Goal: Task Accomplishment & Management: Manage account settings

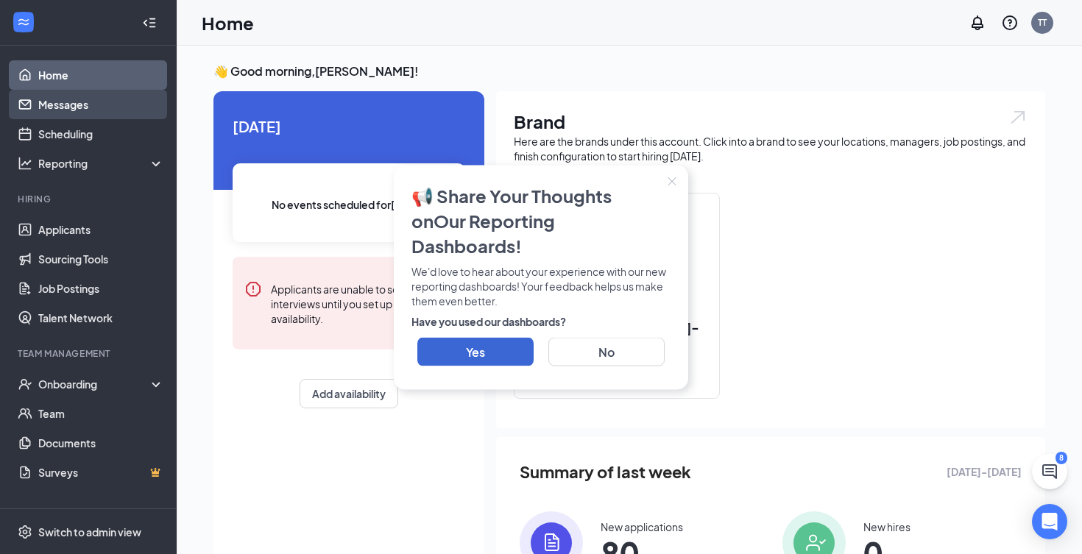
click at [82, 109] on link "Messages" at bounding box center [101, 104] width 126 height 29
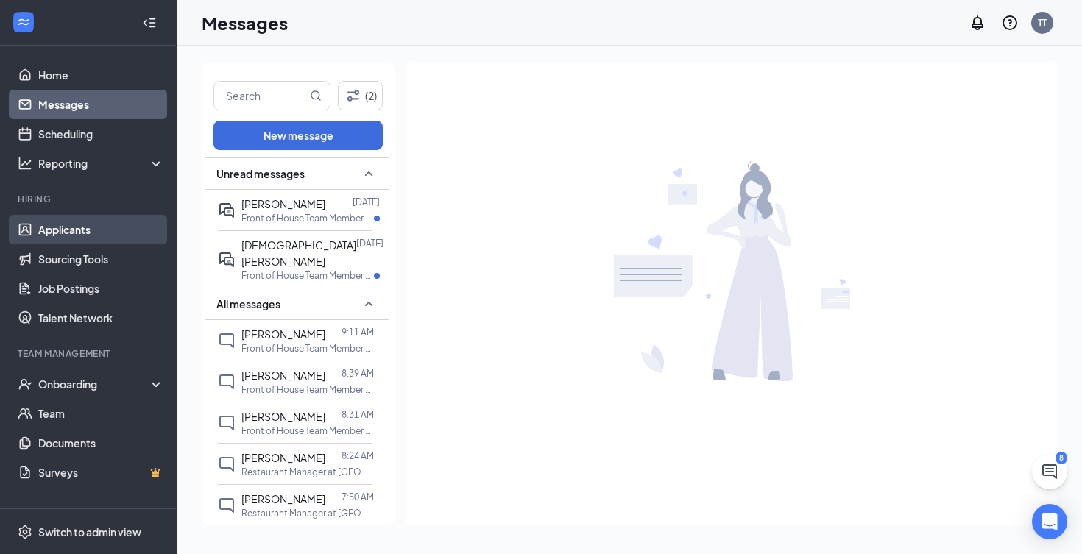
click at [78, 232] on link "Applicants" at bounding box center [101, 229] width 126 height 29
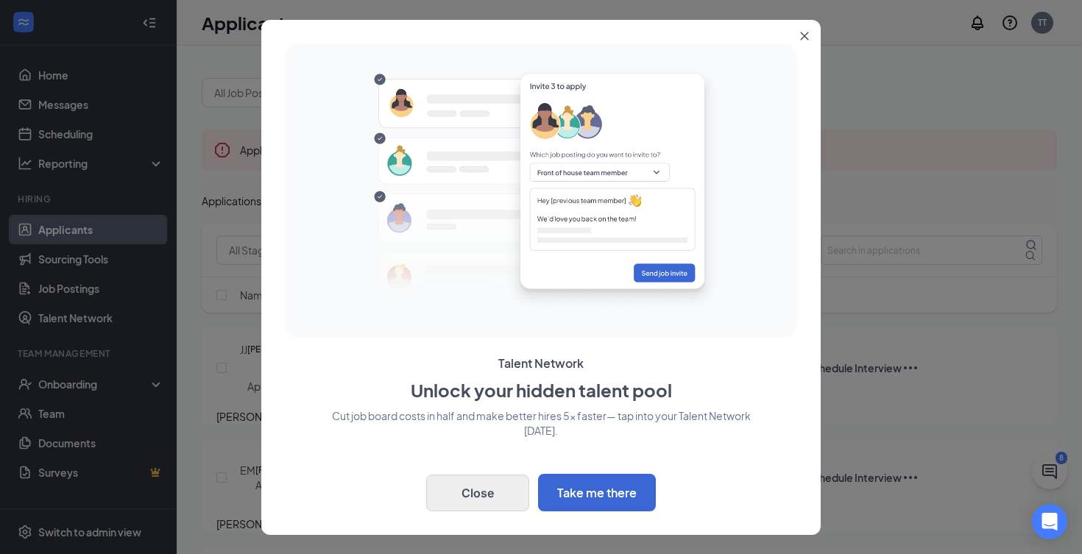
click at [476, 506] on button "Close" at bounding box center [477, 493] width 103 height 37
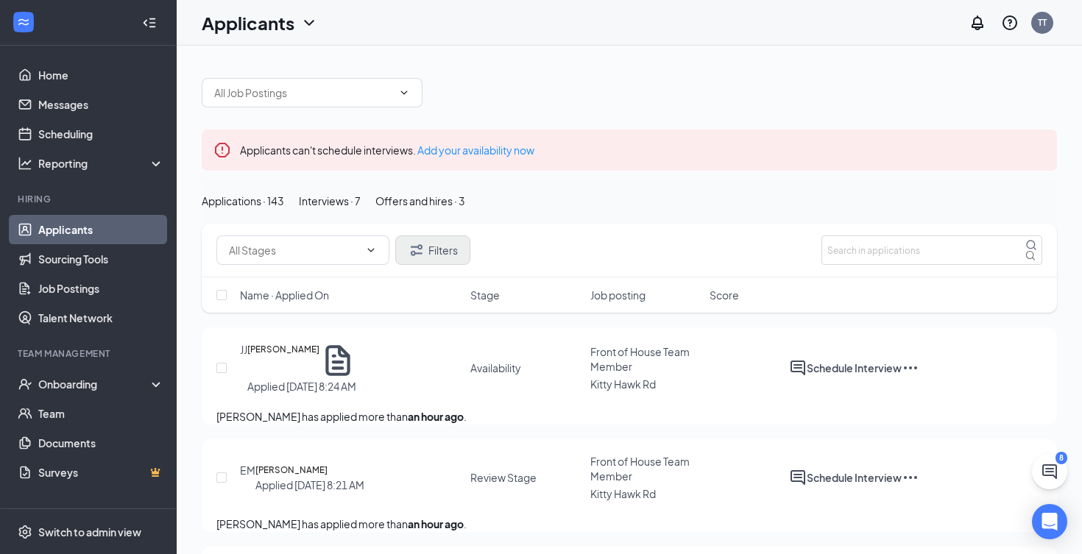
click at [464, 265] on button "Filters" at bounding box center [432, 249] width 75 height 29
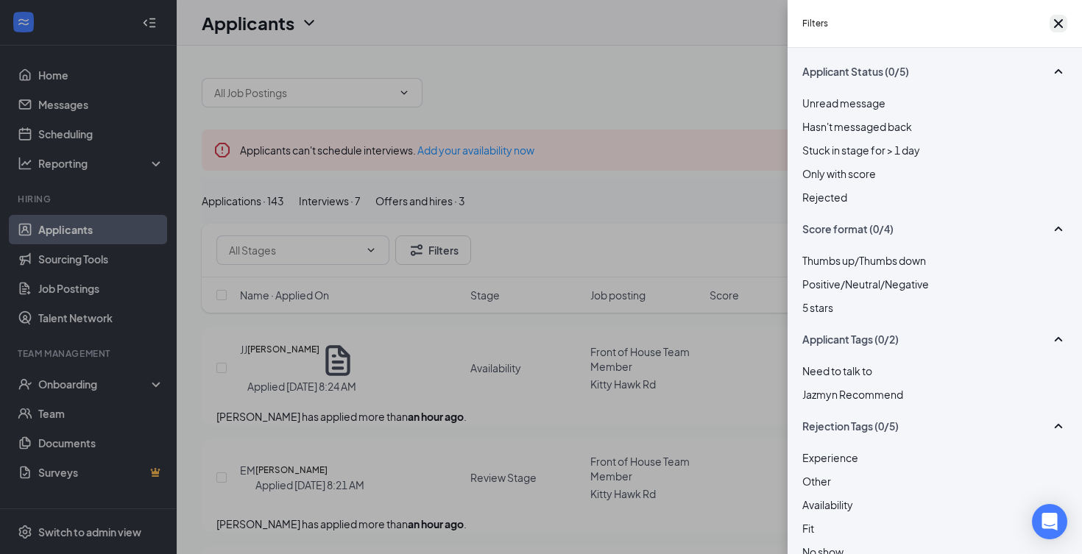
click at [1057, 29] on icon "Cross" at bounding box center [1058, 24] width 18 height 18
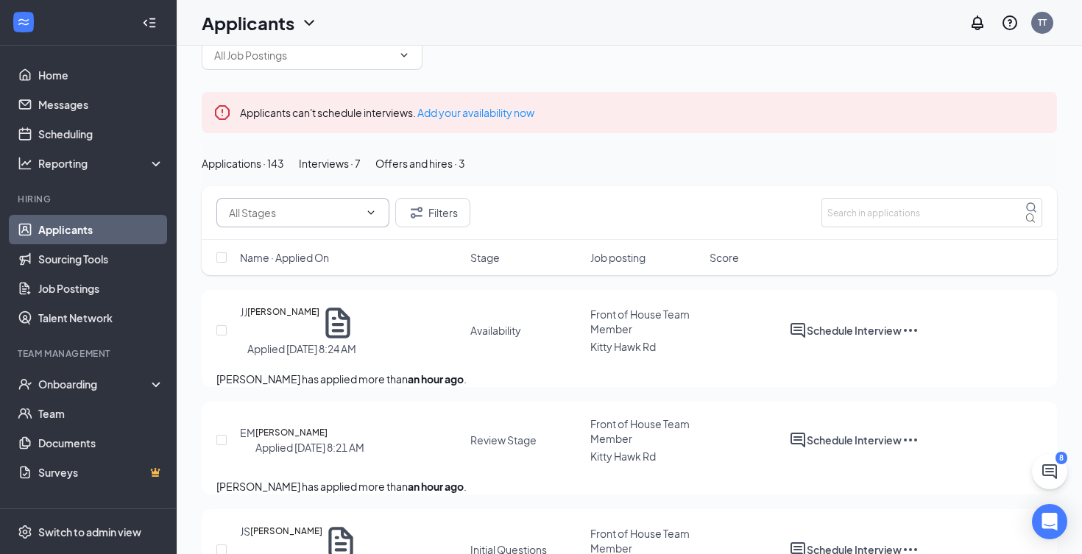
scroll to position [52, 0]
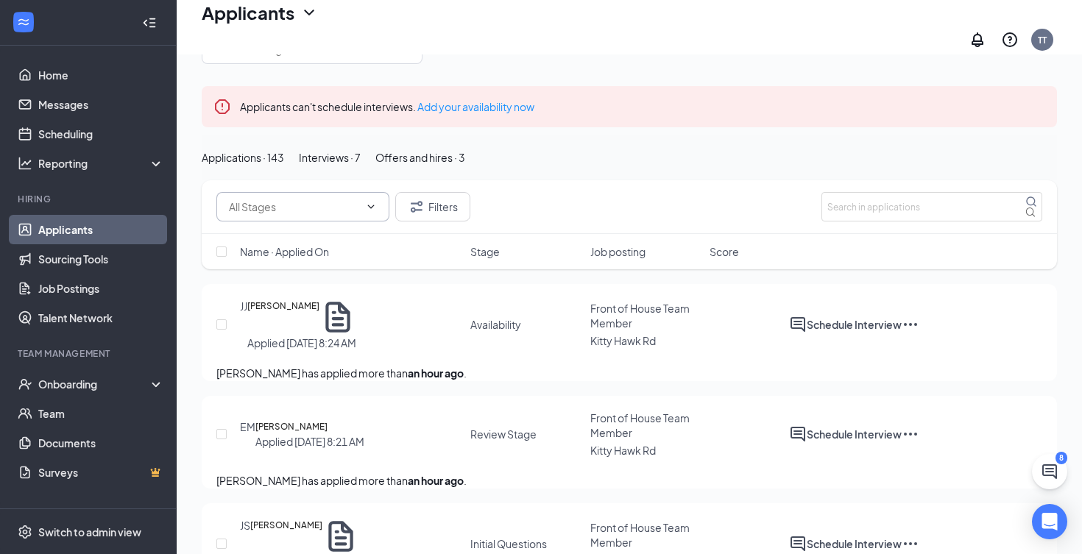
click at [359, 215] on input "text" at bounding box center [294, 207] width 130 height 16
click at [320, 266] on div "Review Stage (114)" at bounding box center [274, 258] width 91 height 16
type input "Review Stage (114)"
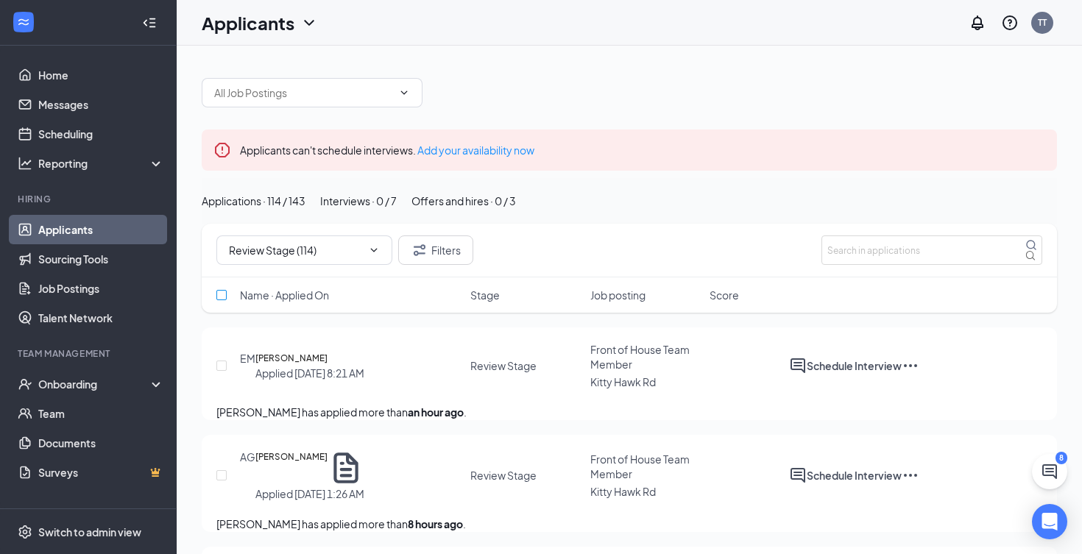
click at [222, 300] on input "checkbox" at bounding box center [221, 295] width 10 height 10
checkbox input "false"
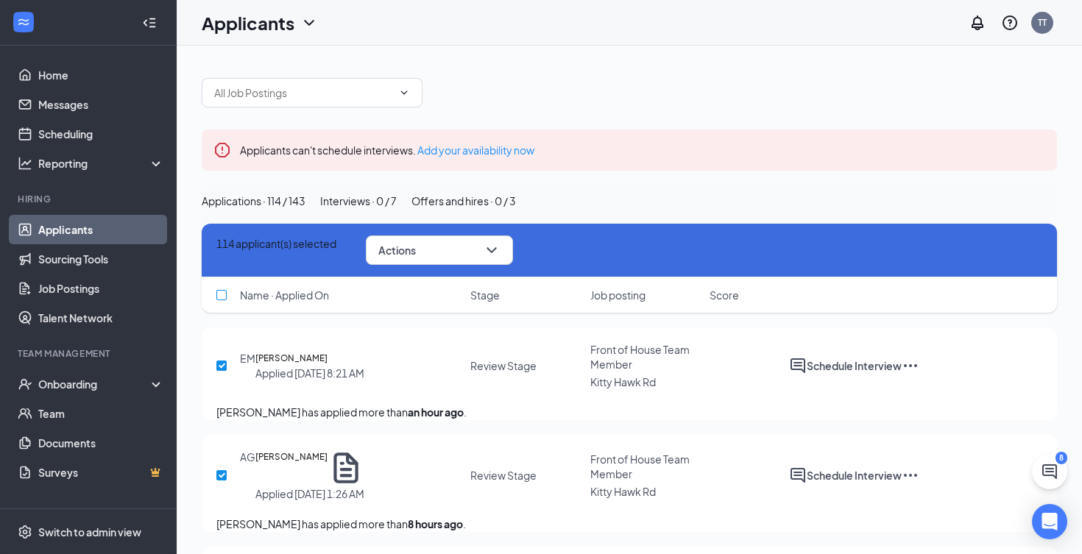
checkbox input "true"
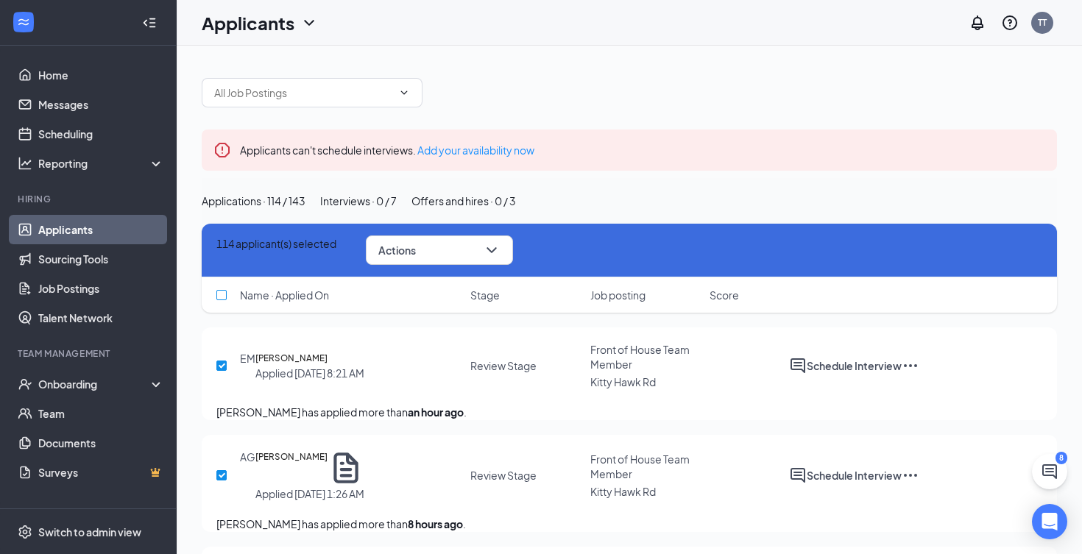
checkbox input "true"
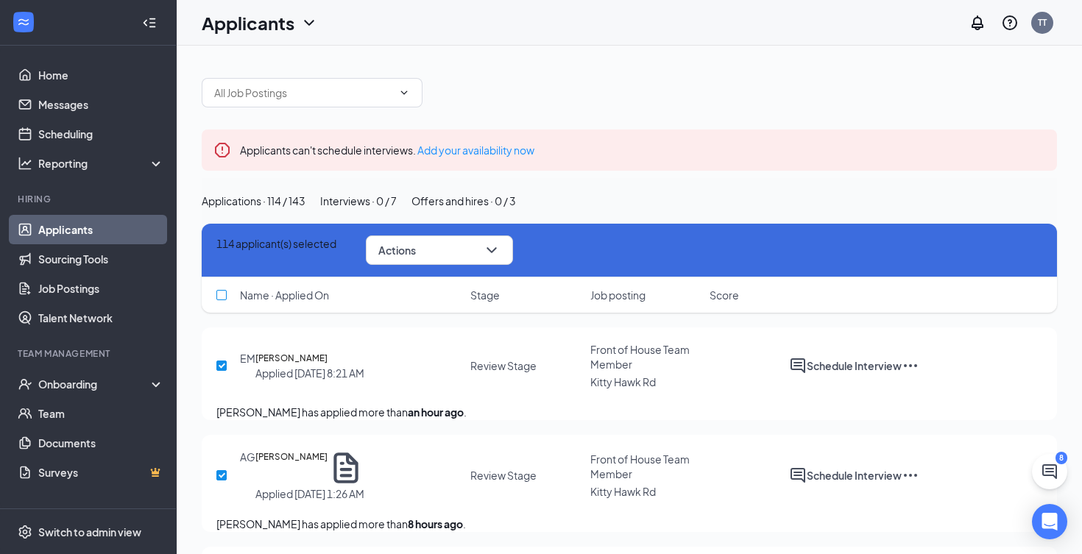
checkbox input "true"
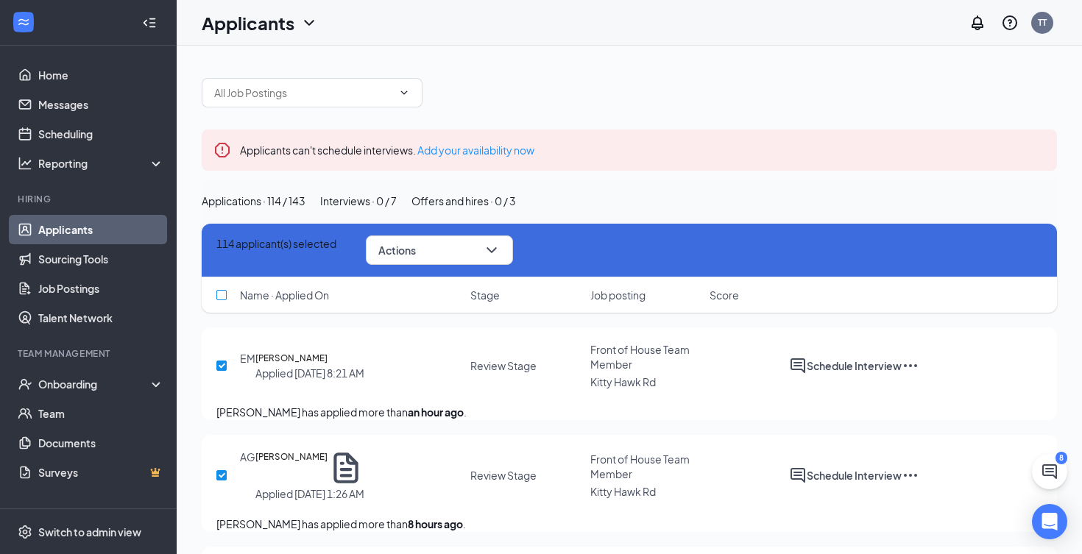
checkbox input "true"
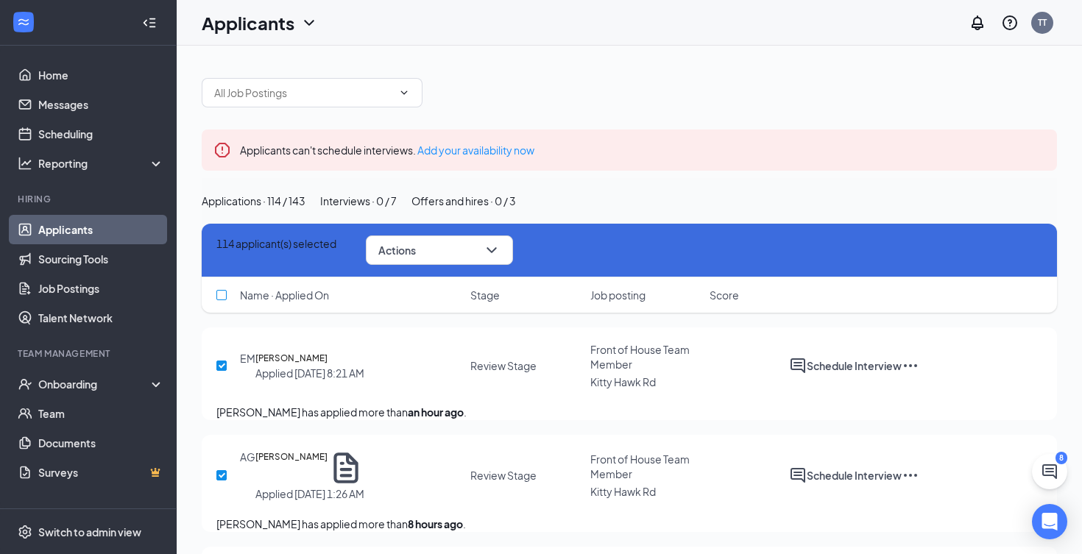
checkbox input "true"
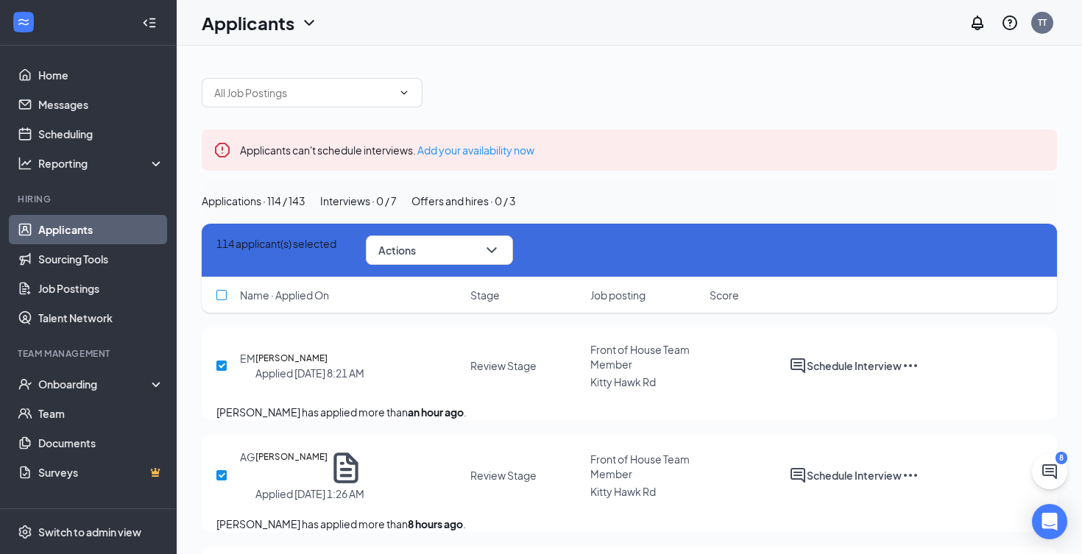
checkbox input "true"
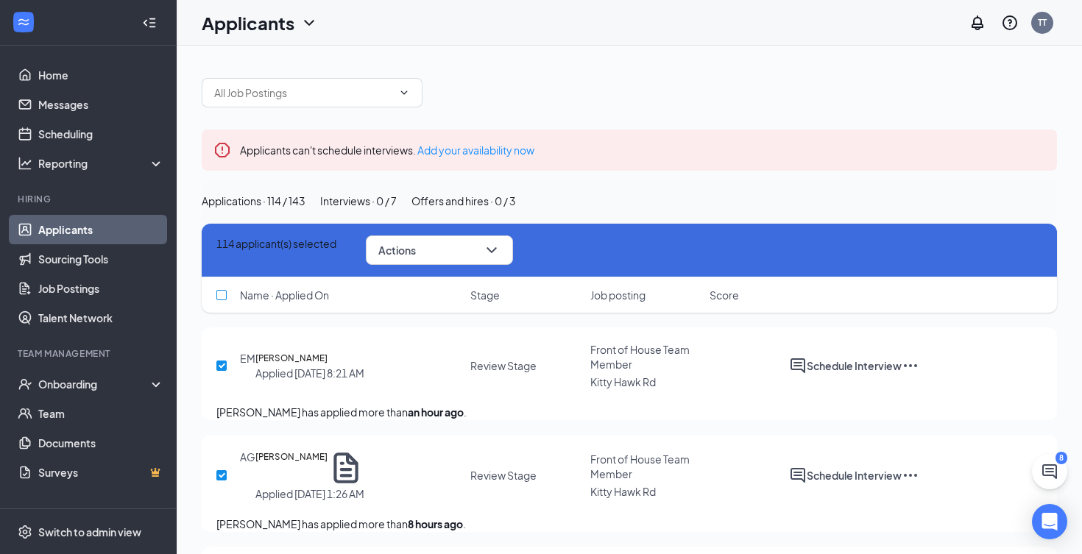
checkbox input "true"
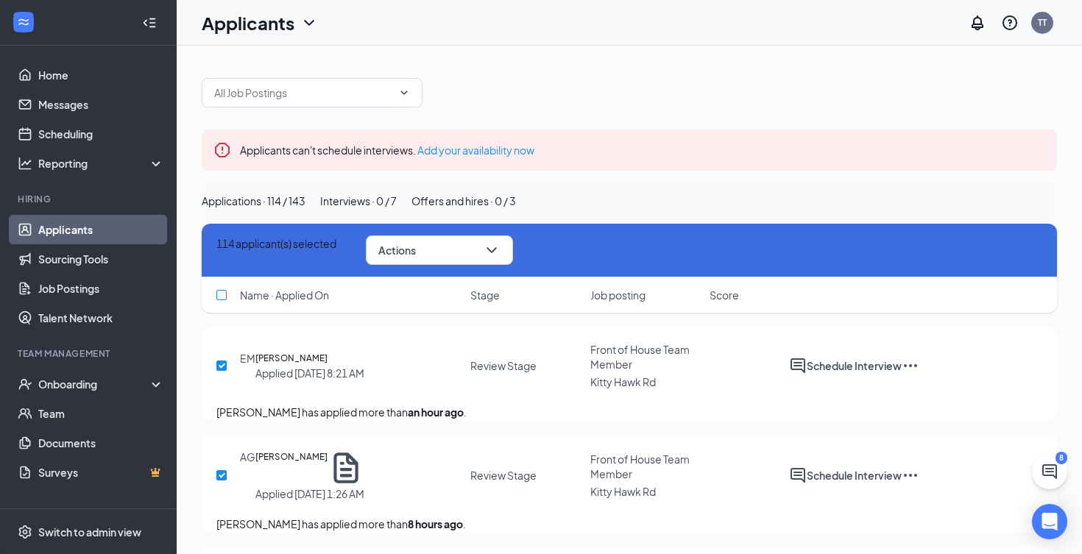
checkbox input "true"
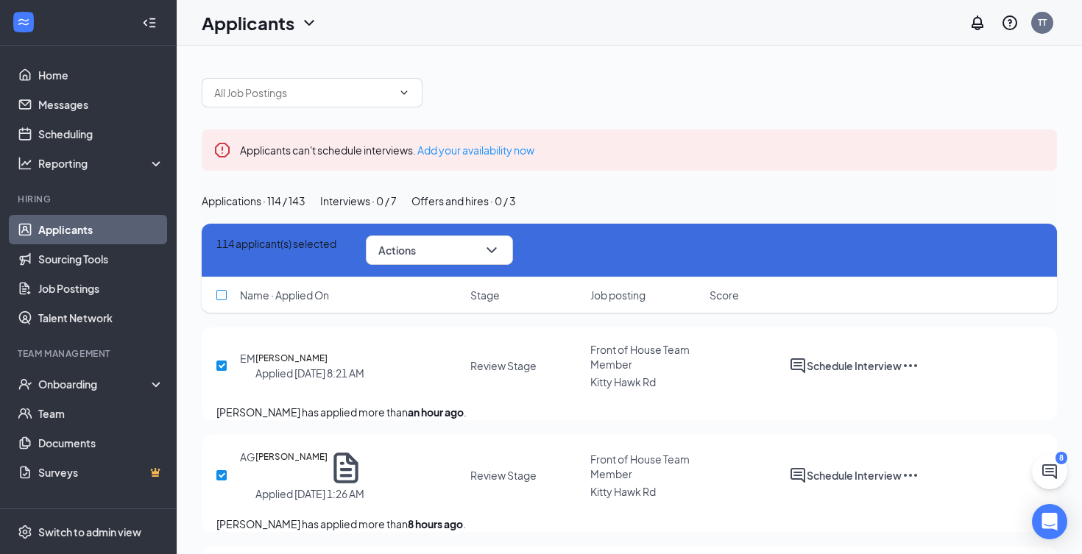
checkbox input "true"
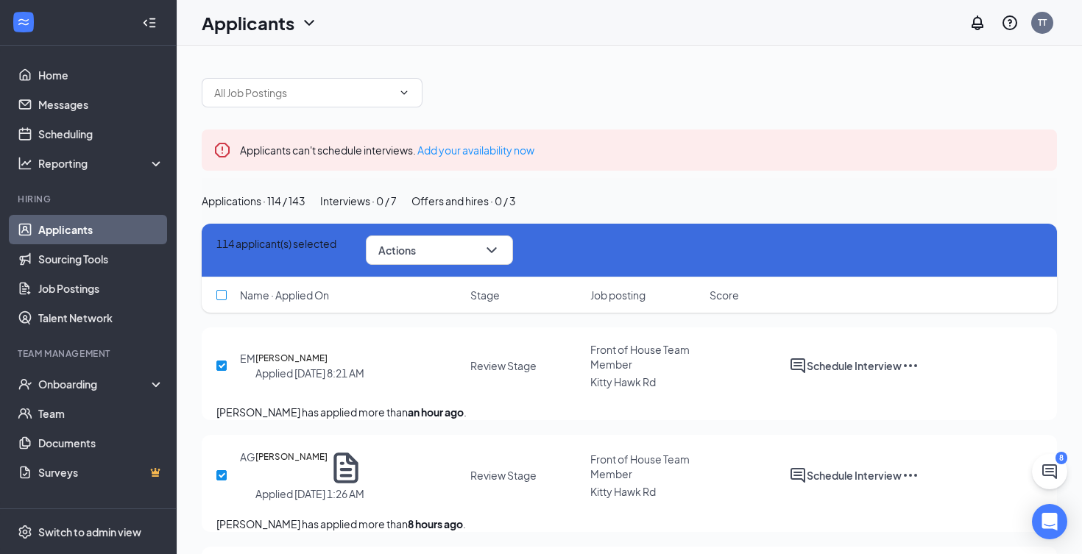
checkbox input "true"
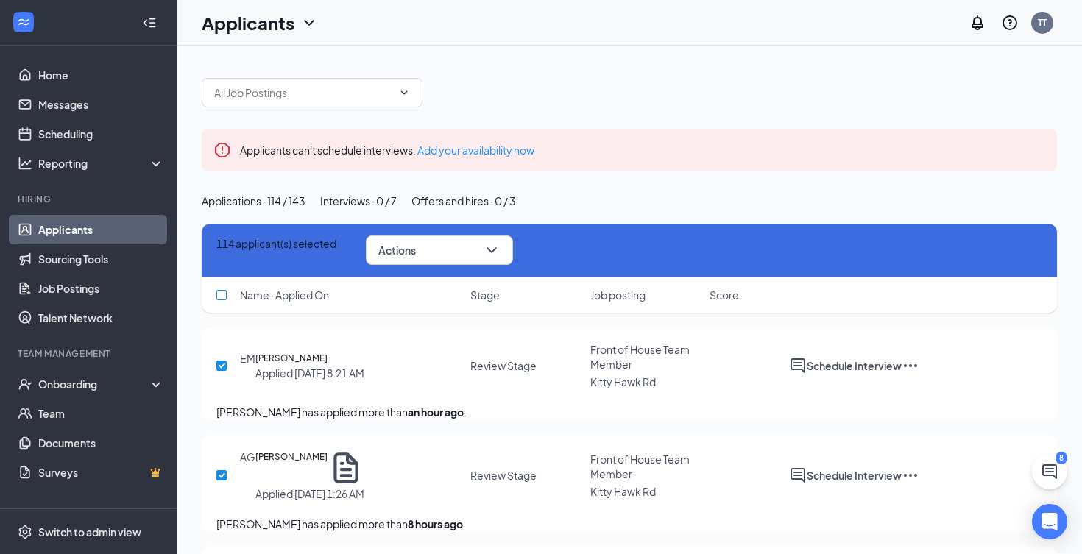
checkbox input "true"
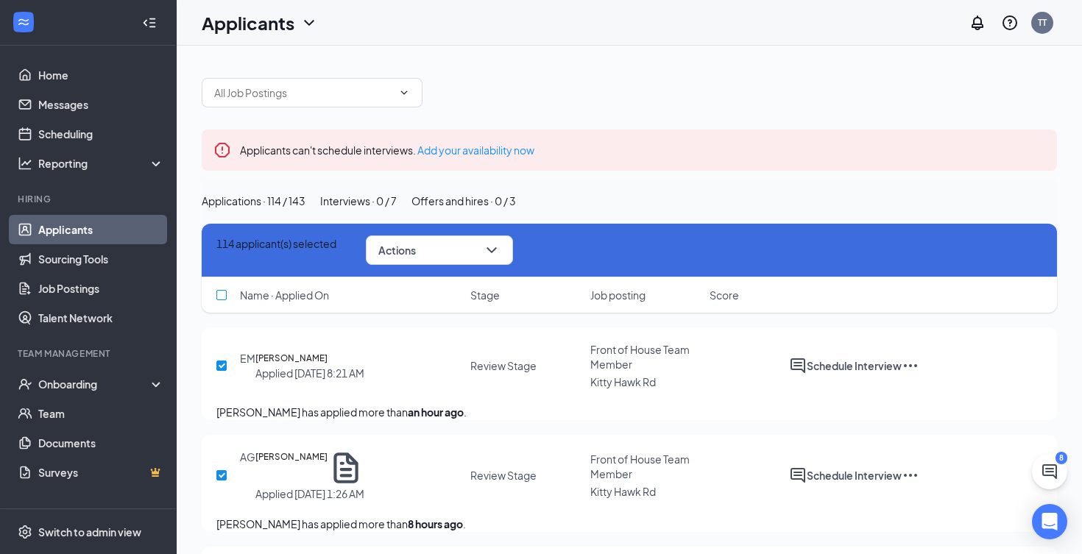
checkbox input "true"
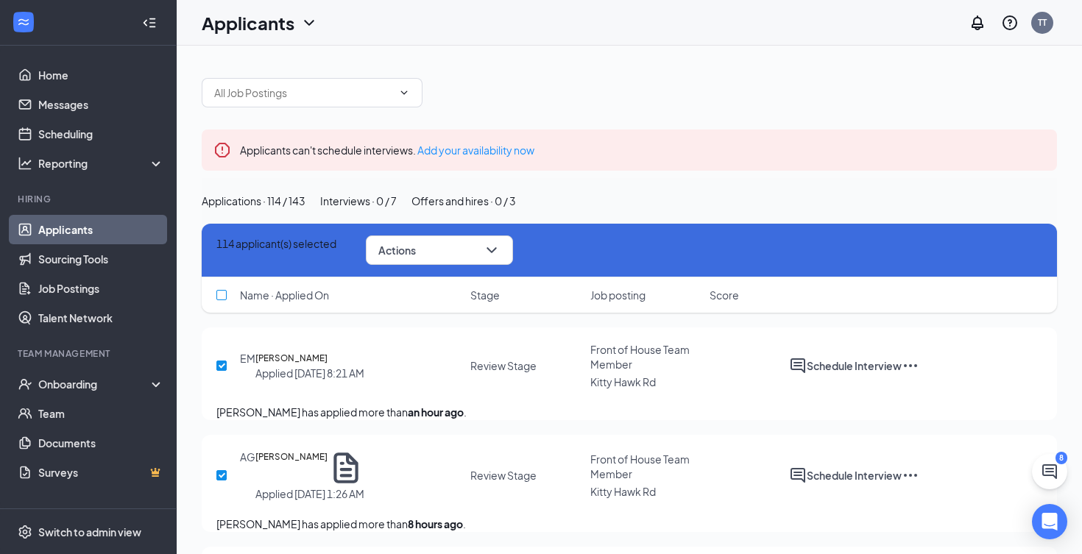
checkbox input "true"
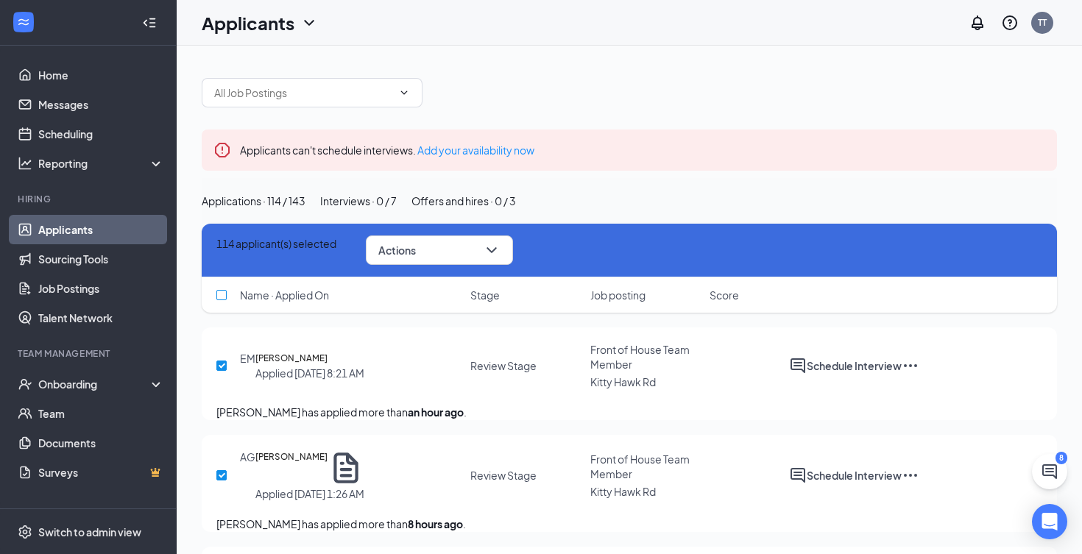
checkbox input "true"
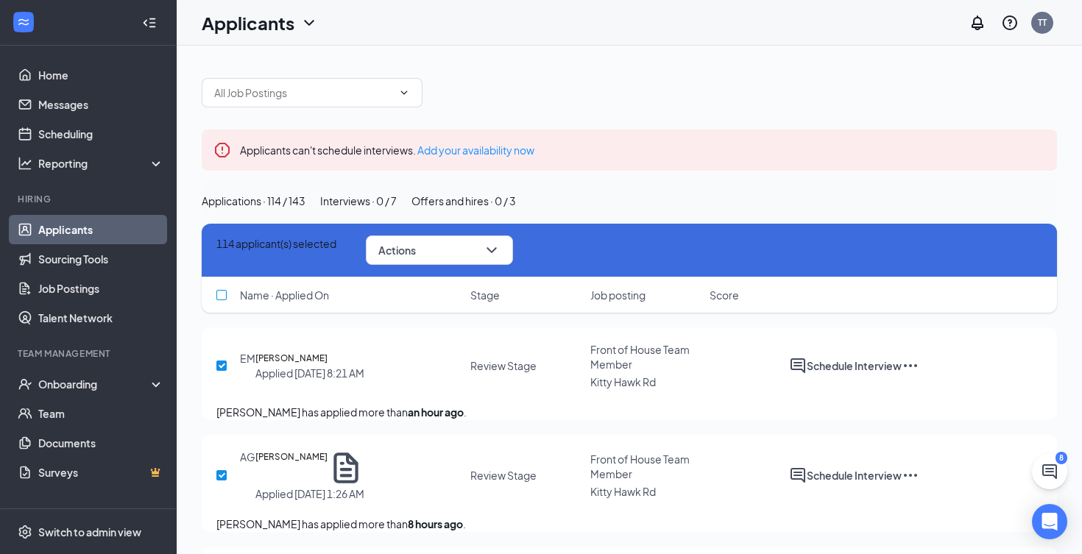
checkbox input "true"
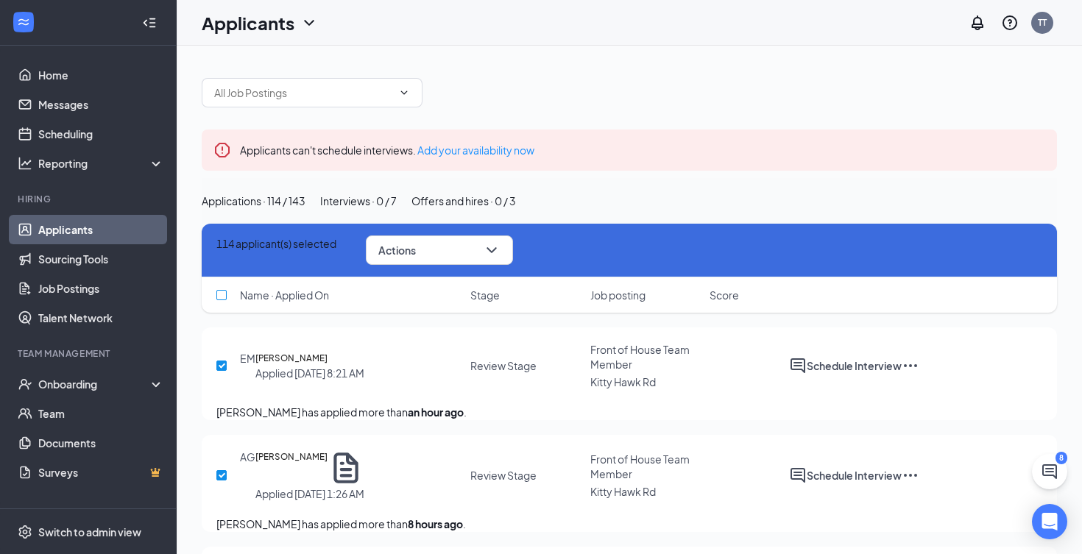
checkbox input "true"
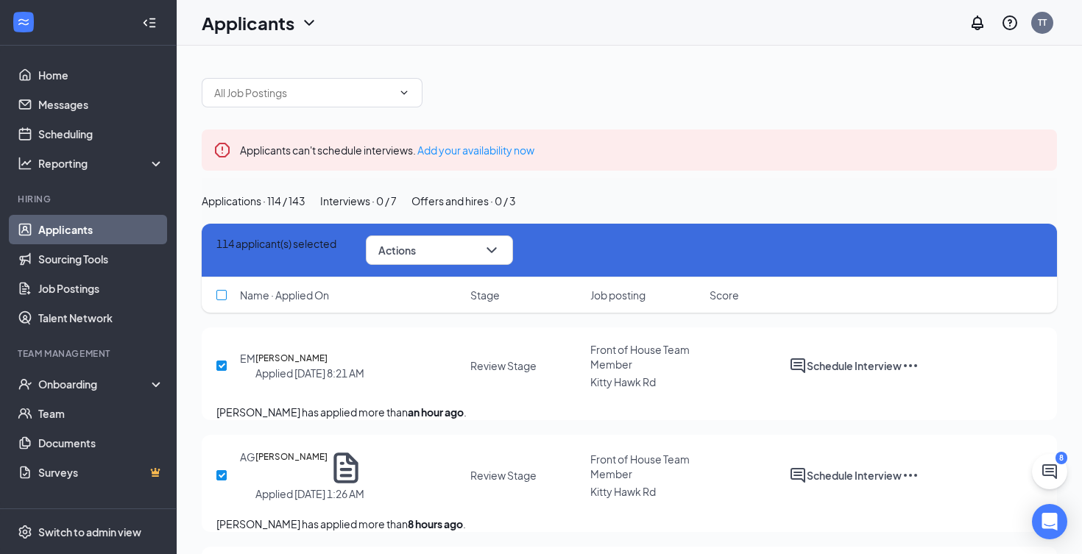
checkbox input "true"
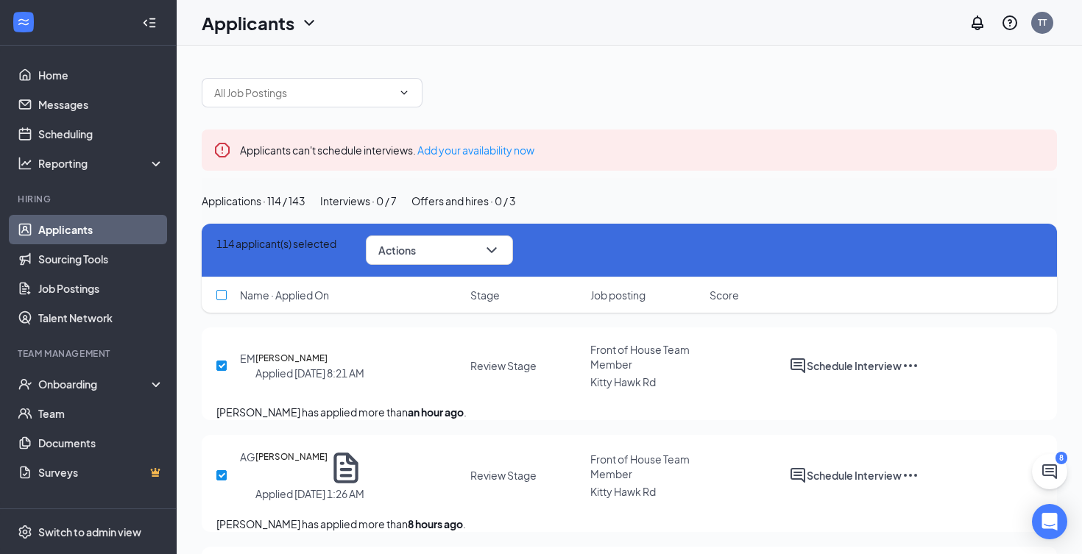
checkbox input "true"
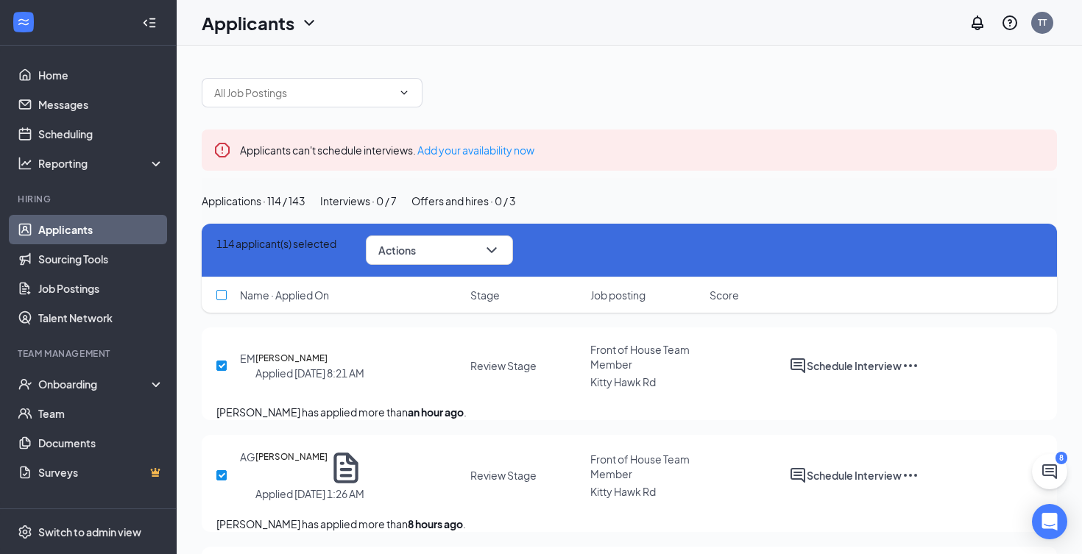
checkbox input "true"
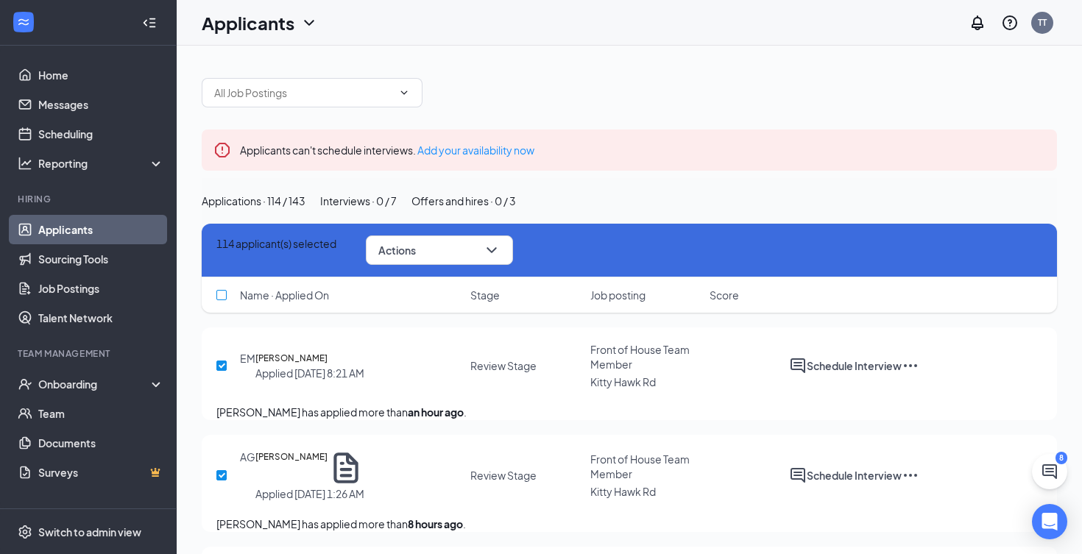
checkbox input "true"
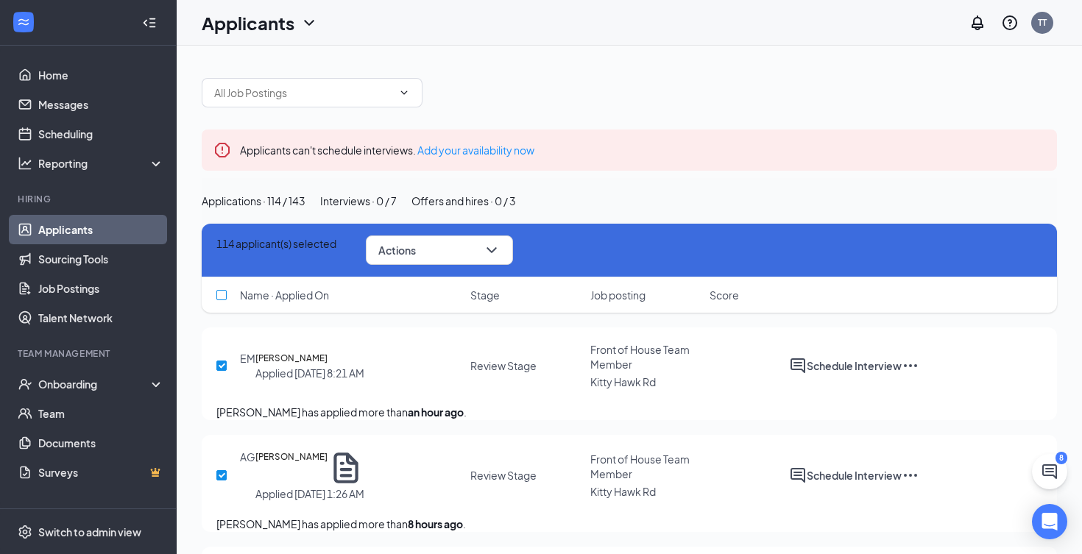
checkbox input "true"
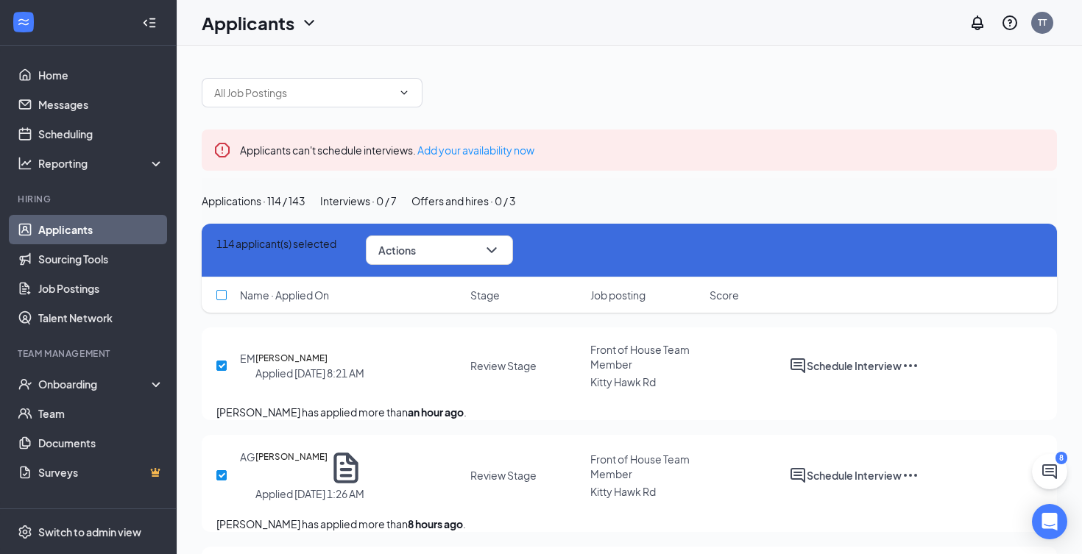
checkbox input "true"
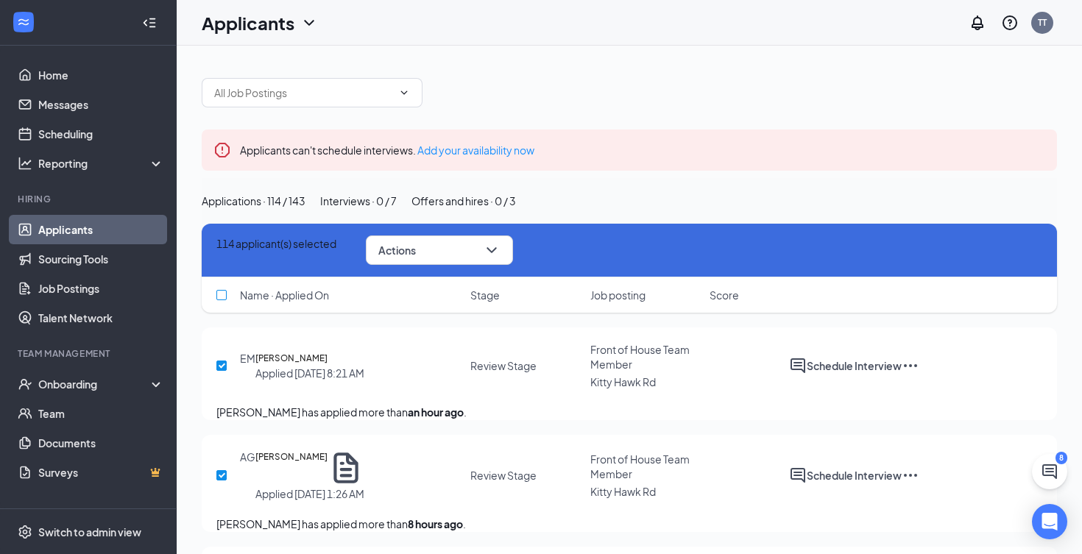
checkbox input "true"
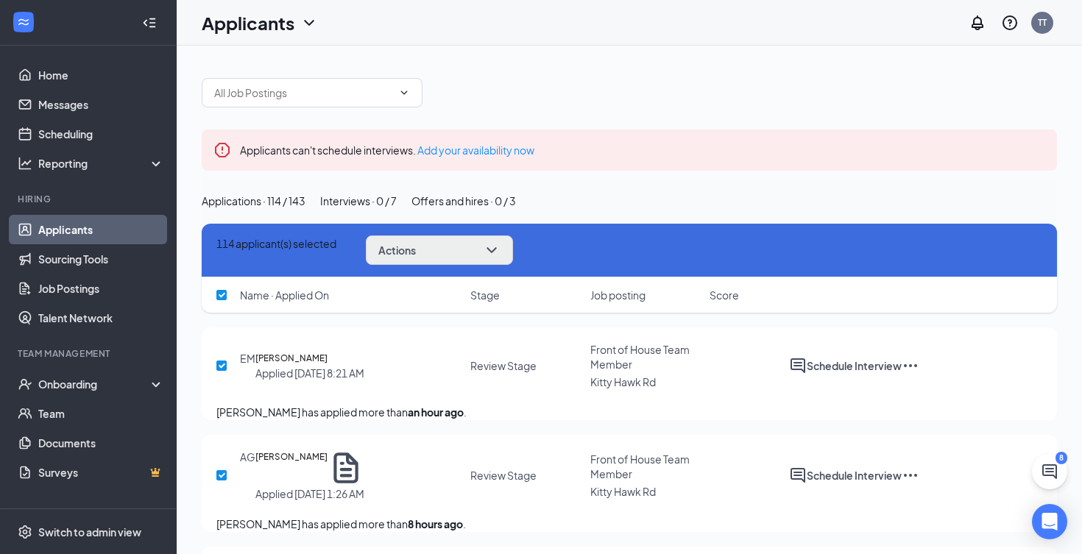
click at [477, 265] on button "Actions" at bounding box center [439, 249] width 147 height 29
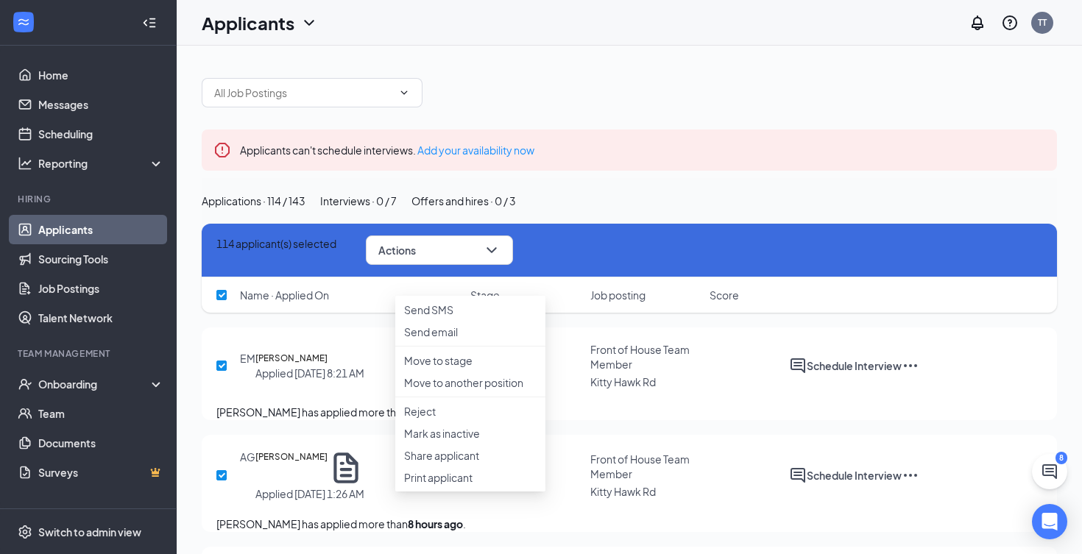
click at [799, 209] on div "Applications · 114 / 143 Interviews · 0 / 7 Offers and hires · 0 / 3" at bounding box center [629, 201] width 855 height 16
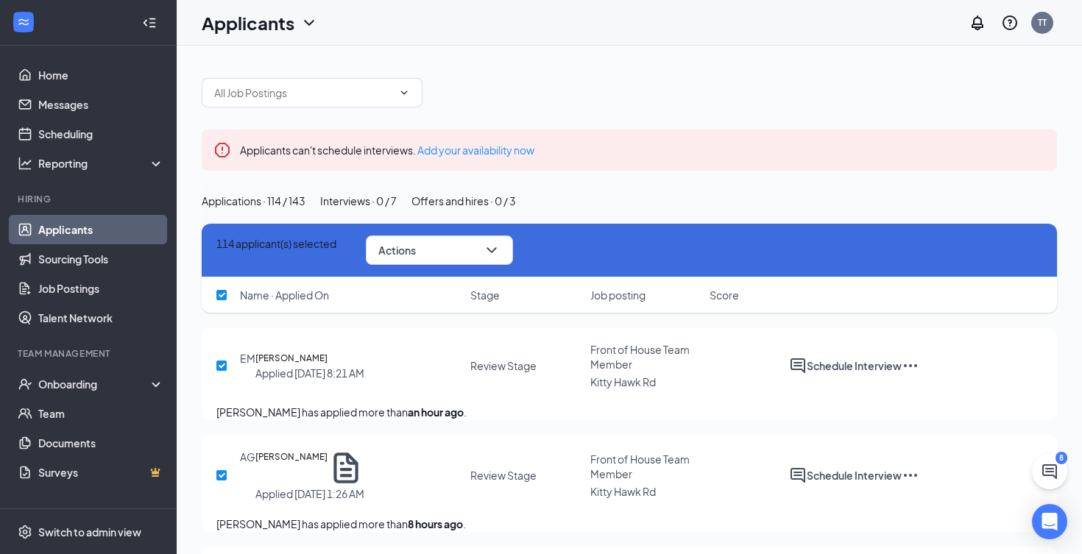
click at [216, 235] on icon "Cross" at bounding box center [216, 235] width 0 height 0
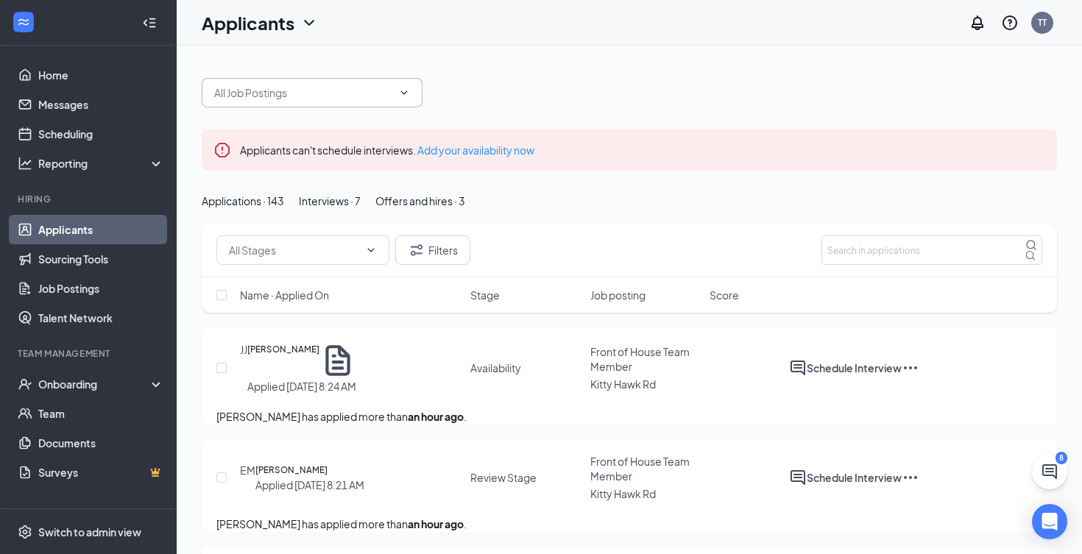
click at [275, 99] on input "text" at bounding box center [303, 93] width 178 height 16
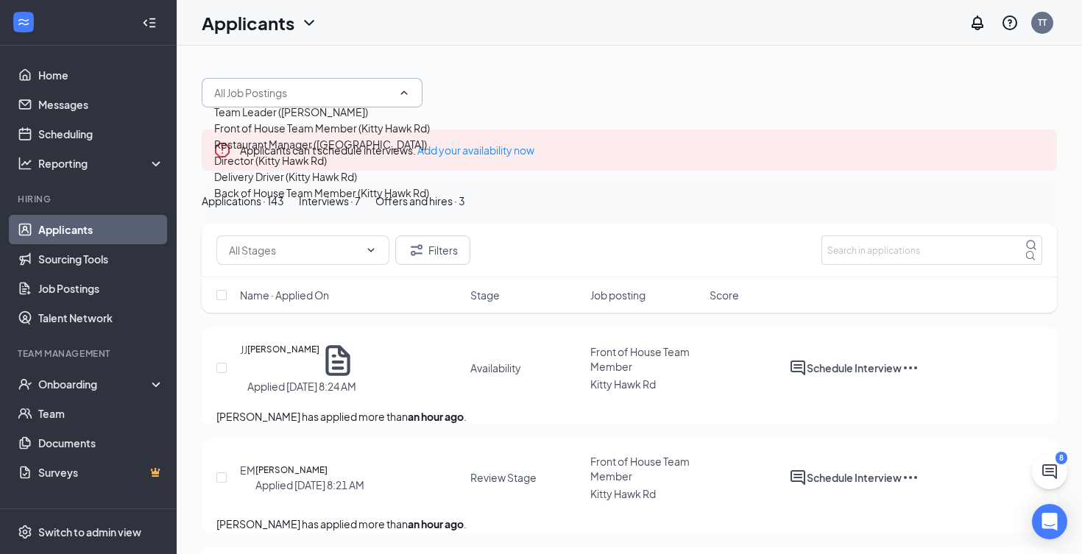
click at [316, 136] on div "Front of House Team Member (Kitty Hawk Rd)" at bounding box center [322, 128] width 216 height 16
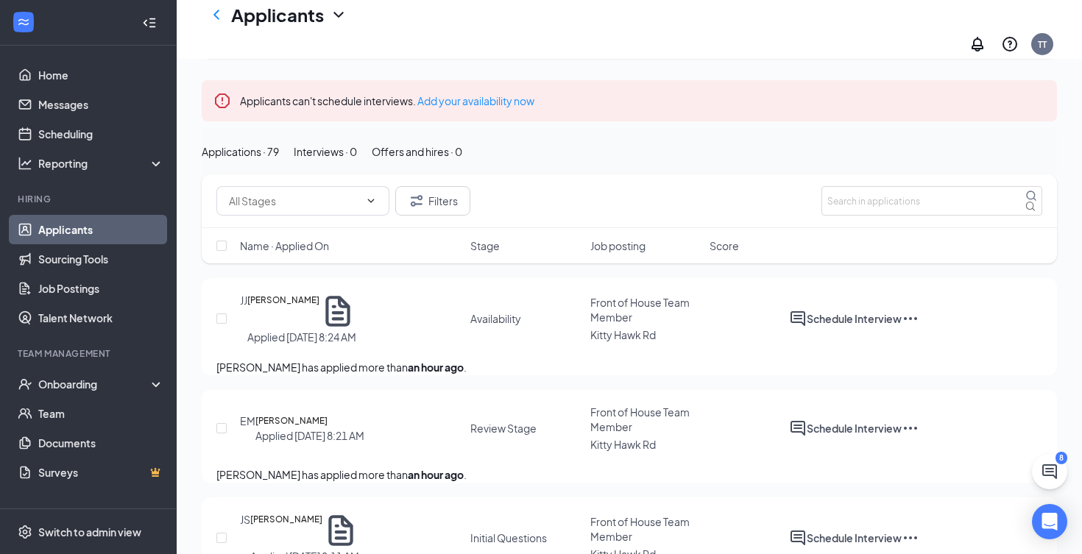
scroll to position [126, 0]
